Goal: Task Accomplishment & Management: Manage account settings

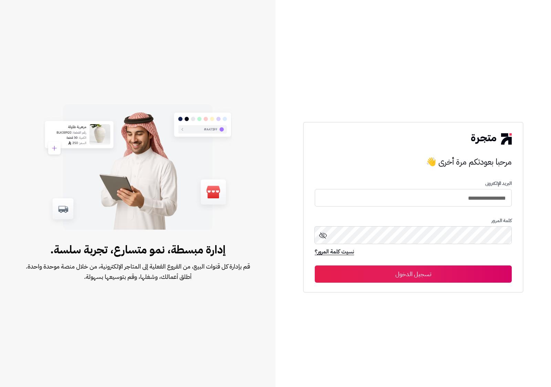
drag, startPoint x: 406, startPoint y: 275, endPoint x: 222, endPoint y: 2, distance: 329.0
click at [406, 273] on button "تسجيل الدخول" at bounding box center [413, 274] width 197 height 17
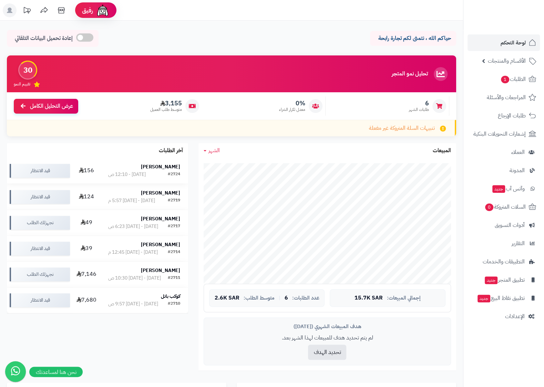
click at [141, 172] on div "#2724 [DATE] - 12:10 ص" at bounding box center [144, 174] width 72 height 7
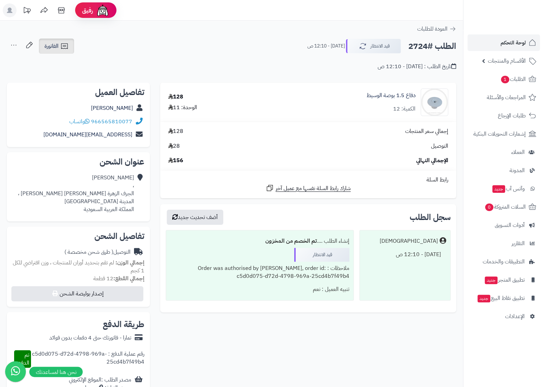
click at [71, 48] on link "الفاتورة" at bounding box center [56, 46] width 35 height 15
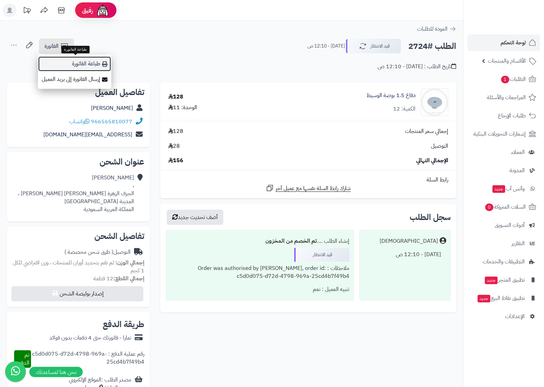
click at [99, 62] on link "طباعة الفاتورة" at bounding box center [74, 64] width 73 height 16
